Goal: Navigation & Orientation: Find specific page/section

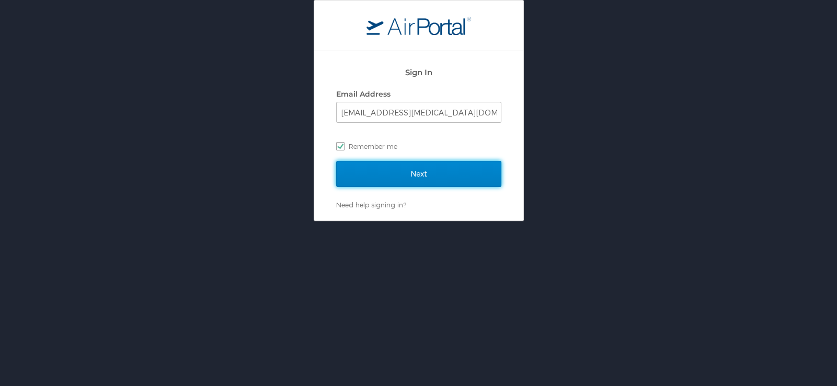
click at [499, 170] on input "Next" at bounding box center [418, 174] width 165 height 26
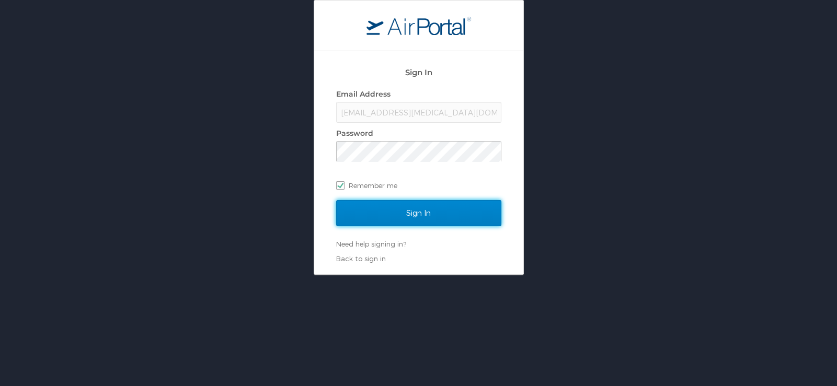
click at [477, 208] on input "Sign In" at bounding box center [418, 213] width 165 height 26
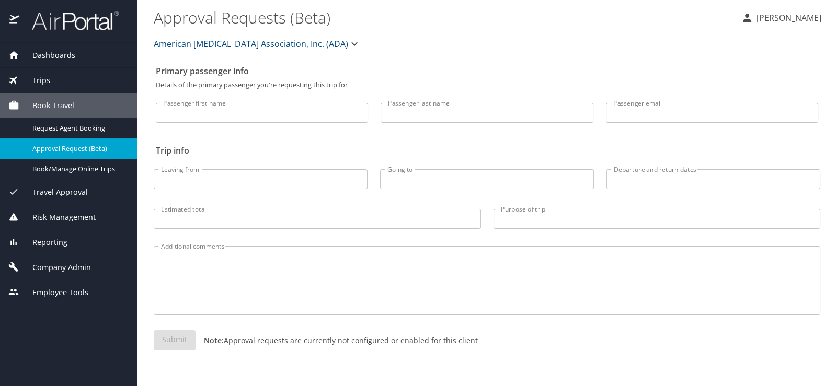
click at [64, 262] on span "Company Admin" at bounding box center [55, 268] width 72 height 12
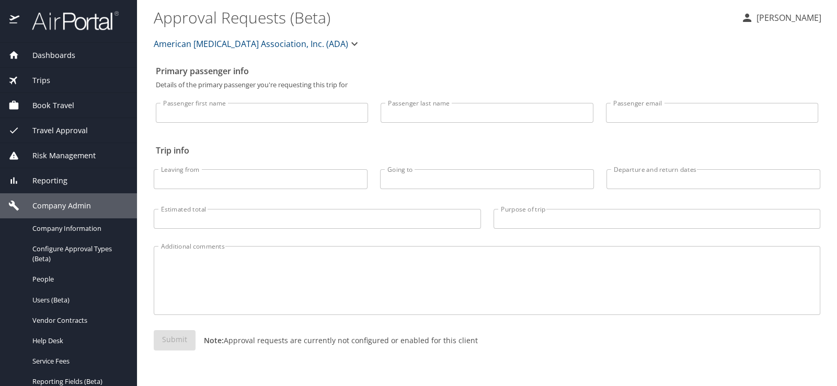
click at [20, 178] on span "Reporting" at bounding box center [43, 181] width 48 height 12
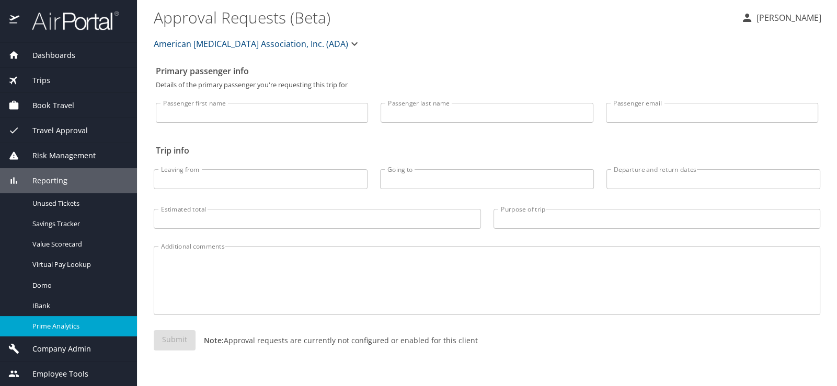
click at [55, 321] on span "Prime Analytics" at bounding box center [78, 326] width 92 height 10
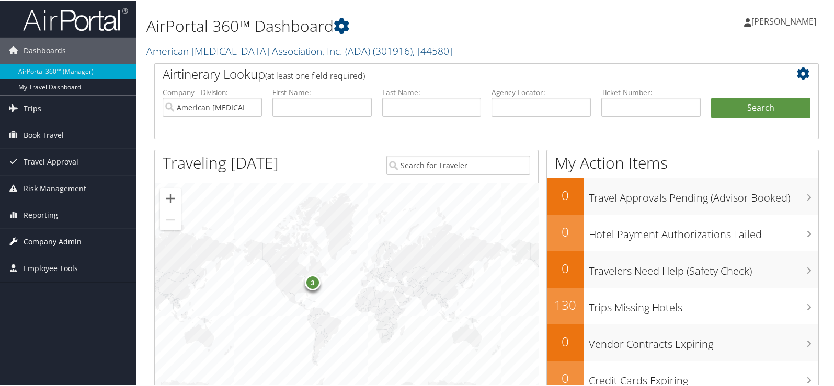
click at [33, 244] on span "Company Admin" at bounding box center [53, 241] width 58 height 26
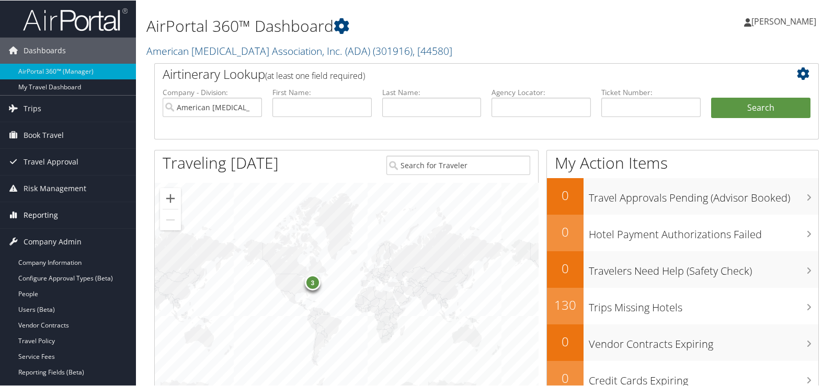
click at [31, 215] on span "Reporting" at bounding box center [41, 215] width 35 height 26
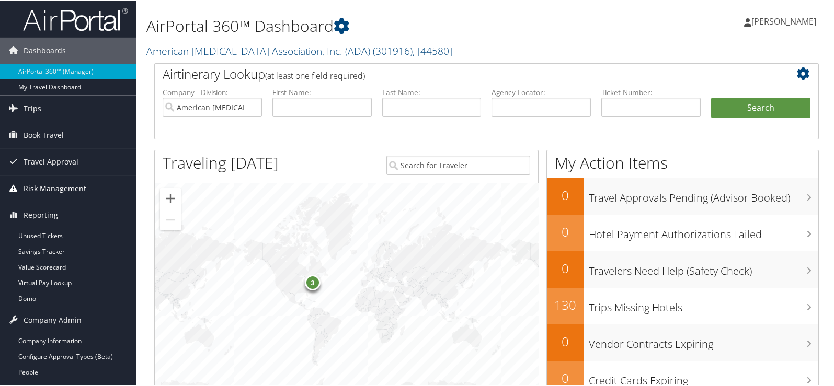
click at [41, 193] on span "Risk Management" at bounding box center [55, 188] width 63 height 26
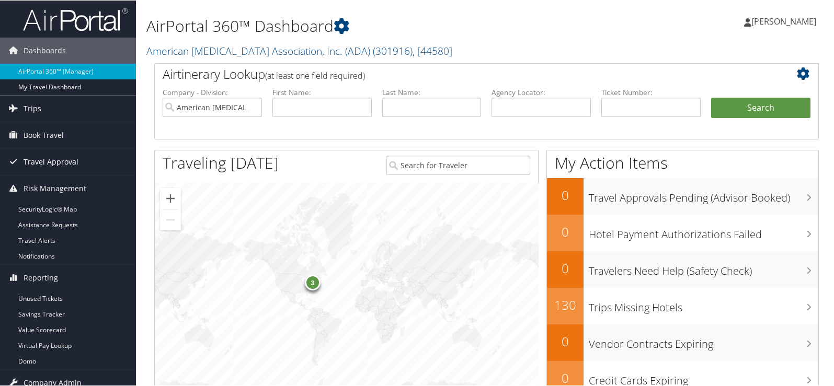
click at [34, 164] on span "Travel Approval" at bounding box center [51, 161] width 55 height 26
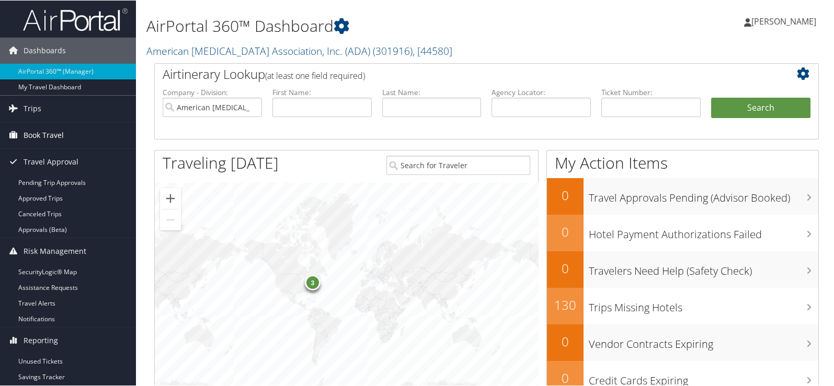
click at [34, 139] on span "Book Travel" at bounding box center [44, 135] width 40 height 26
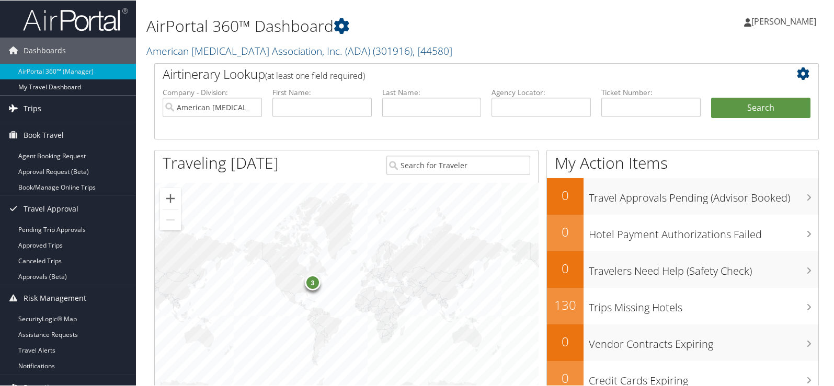
click at [33, 109] on span "Trips" at bounding box center [33, 108] width 18 height 26
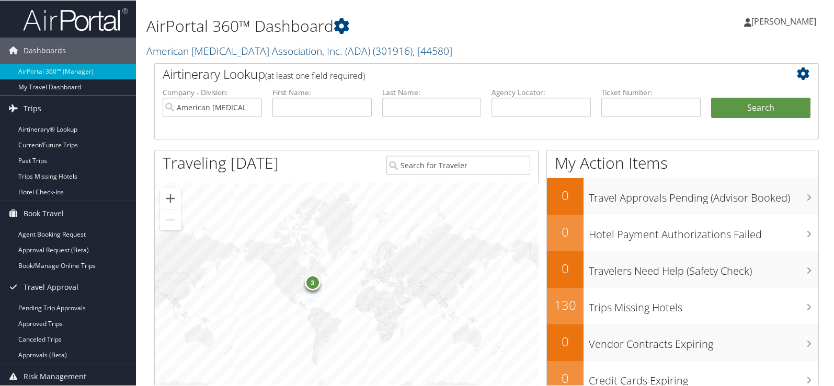
click at [811, 22] on span "[PERSON_NAME]" at bounding box center [783, 21] width 65 height 12
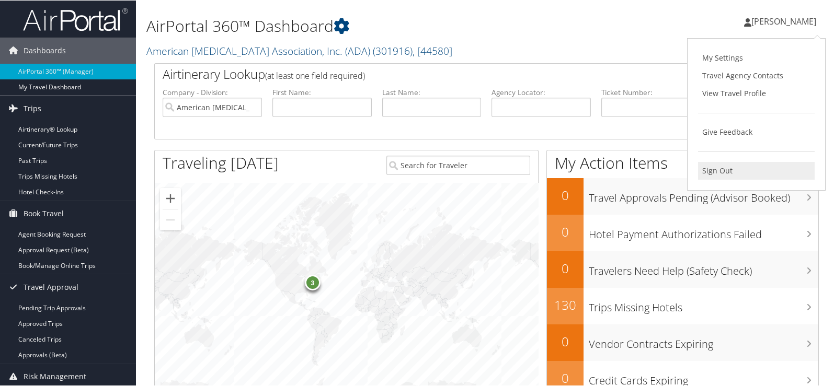
click at [700, 162] on link "Sign Out" at bounding box center [756, 171] width 117 height 18
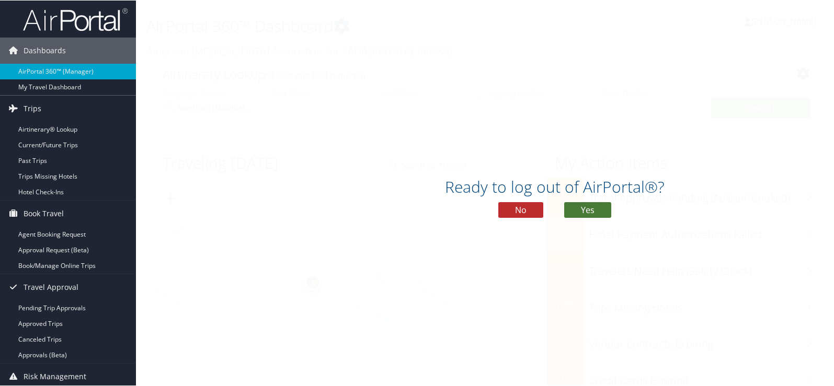
click at [592, 205] on button "Yes" at bounding box center [587, 210] width 47 height 16
